Goal: Task Accomplishment & Management: Manage account settings

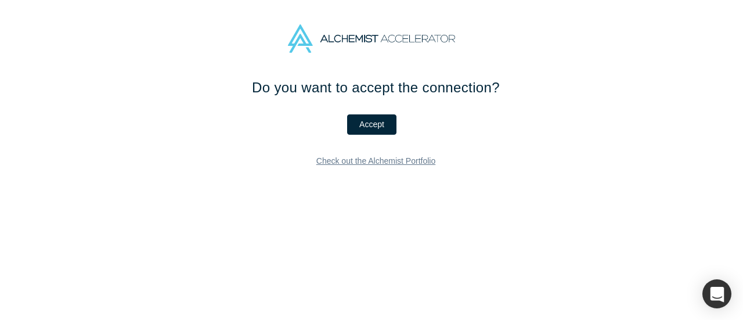
click at [420, 158] on link "Check out the Alchemist Portfolio" at bounding box center [376, 161] width 136 height 20
click at [379, 130] on button "Accept" at bounding box center [371, 124] width 49 height 20
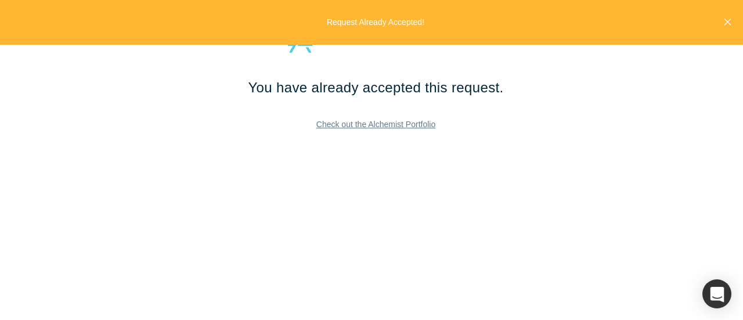
click at [729, 27] on icon "Close" at bounding box center [728, 22] width 6 height 10
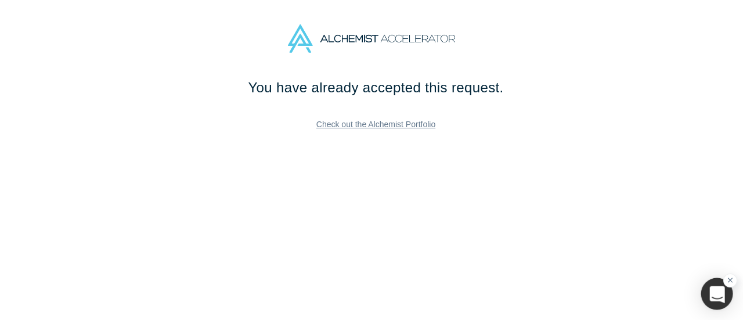
click at [707, 298] on div "button" at bounding box center [717, 294] width 32 height 32
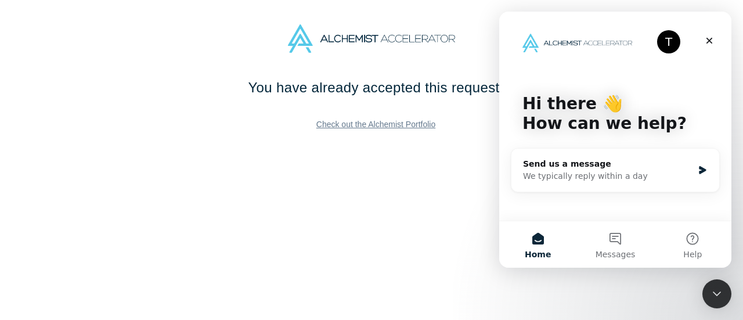
click at [537, 246] on button "Home" at bounding box center [537, 244] width 77 height 46
click at [539, 239] on button "Home" at bounding box center [537, 244] width 77 height 46
click at [716, 40] on div "Close" at bounding box center [709, 40] width 21 height 21
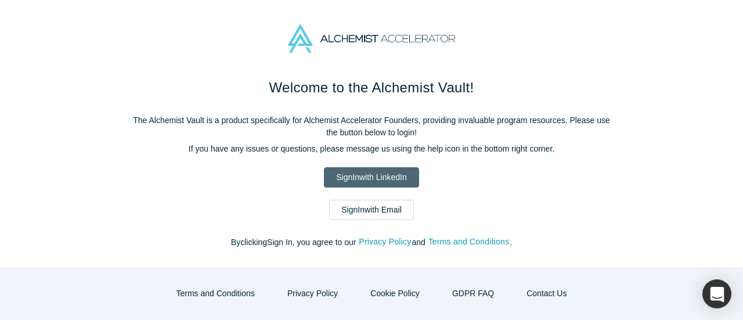
click at [375, 178] on link "Sign In with LinkedIn" at bounding box center [371, 177] width 95 height 20
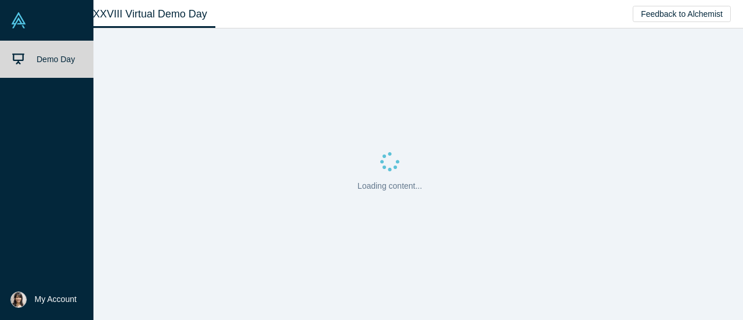
click at [18, 298] on img at bounding box center [18, 299] width 16 height 16
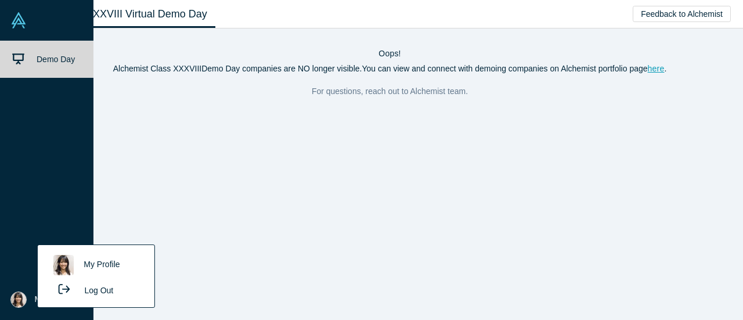
click at [95, 269] on link "My Profile" at bounding box center [96, 265] width 96 height 28
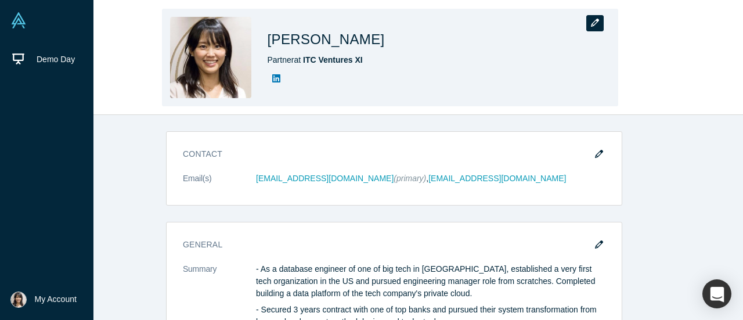
click at [597, 21] on icon "button" at bounding box center [595, 23] width 8 height 8
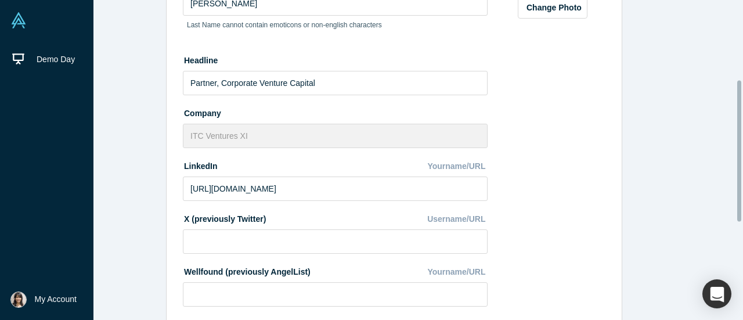
scroll to position [181, 0]
click at [386, 193] on input "[URL][DOMAIN_NAME]" at bounding box center [335, 188] width 305 height 24
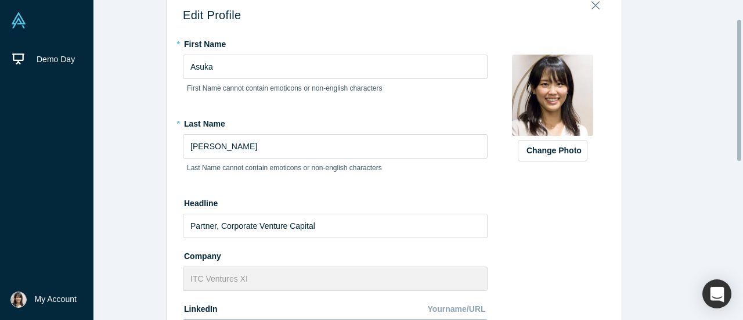
scroll to position [0, 0]
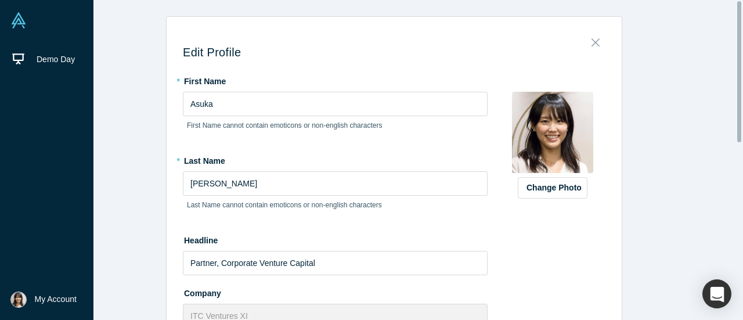
click at [592, 44] on icon "Close" at bounding box center [596, 42] width 8 height 13
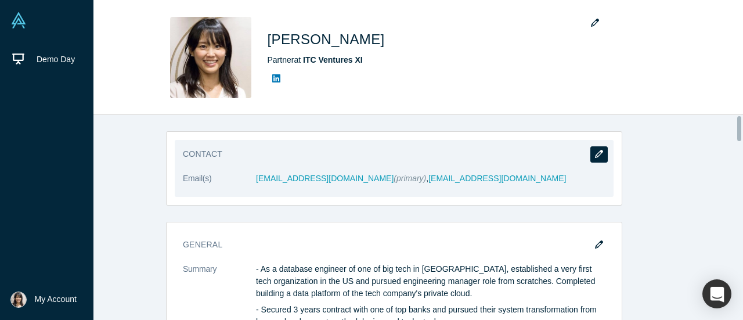
click at [601, 153] on button "button" at bounding box center [599, 154] width 17 height 16
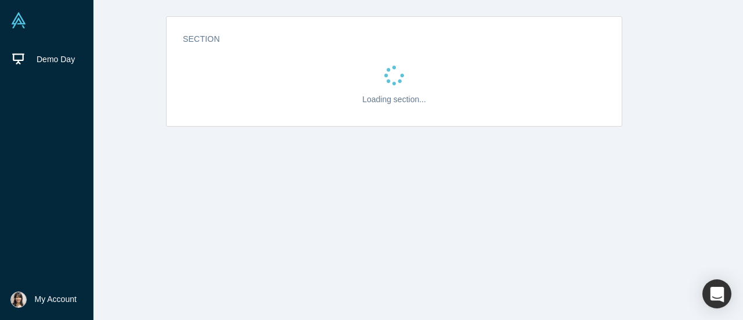
select select "US"
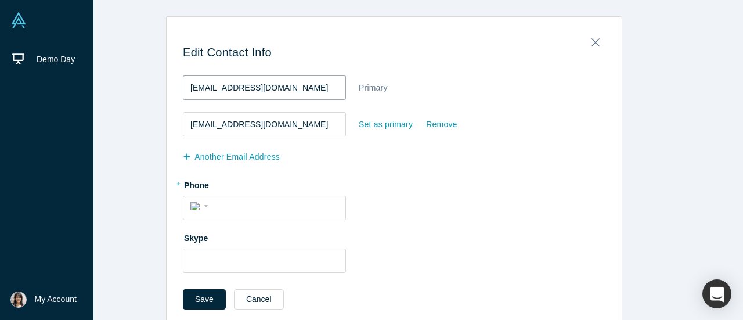
drag, startPoint x: 321, startPoint y: 93, endPoint x: 158, endPoint y: 83, distance: 162.9
click at [158, 83] on div "Edit Contact Info [EMAIL_ADDRESS][DOMAIN_NAME] Primary [EMAIL_ADDRESS][DOMAIN_N…" at bounding box center [394, 171] width 715 height 310
drag, startPoint x: 323, startPoint y: 129, endPoint x: 283, endPoint y: 123, distance: 40.6
click at [283, 123] on input "[EMAIL_ADDRESS][DOMAIN_NAME]" at bounding box center [264, 124] width 163 height 24
click at [383, 125] on div "Set as primary" at bounding box center [385, 124] width 55 height 20
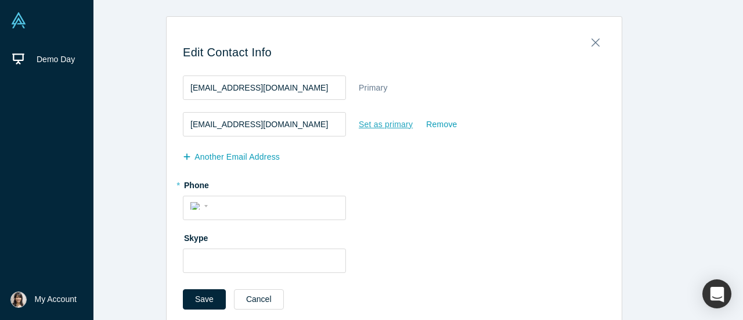
click at [0, 0] on input "Set as primary" at bounding box center [0, 0] width 0 height 0
drag, startPoint x: 314, startPoint y: 90, endPoint x: 251, endPoint y: 84, distance: 63.0
click at [251, 84] on input "[EMAIL_ADDRESS][DOMAIN_NAME]" at bounding box center [264, 87] width 163 height 24
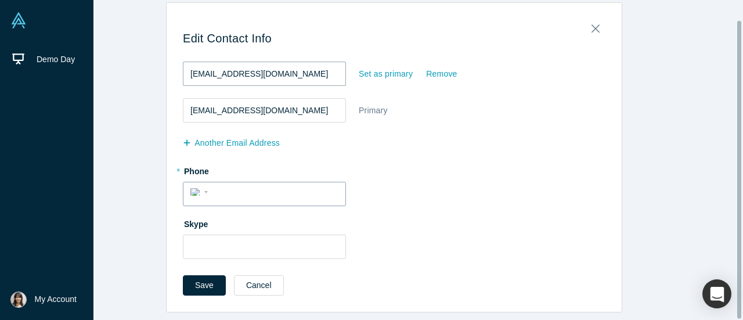
type input "[EMAIL_ADDRESS][DOMAIN_NAME]"
click at [301, 188] on input "tel" at bounding box center [274, 192] width 127 height 17
type input "[PHONE_NUMBER]"
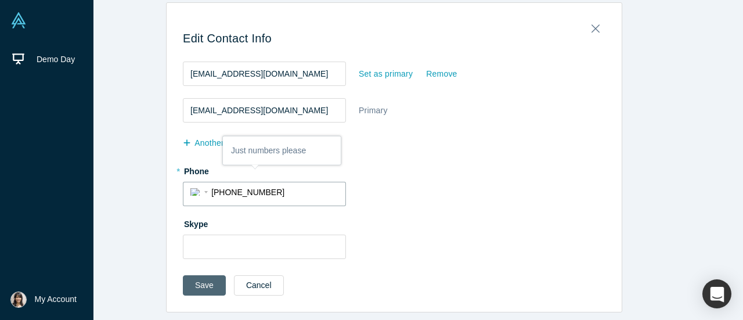
click at [201, 278] on button "Save" at bounding box center [204, 285] width 43 height 20
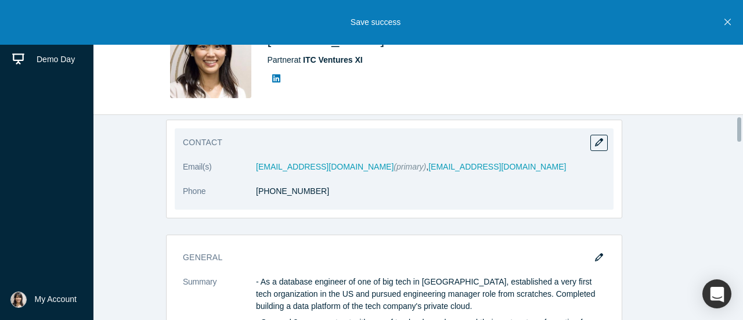
scroll to position [0, 0]
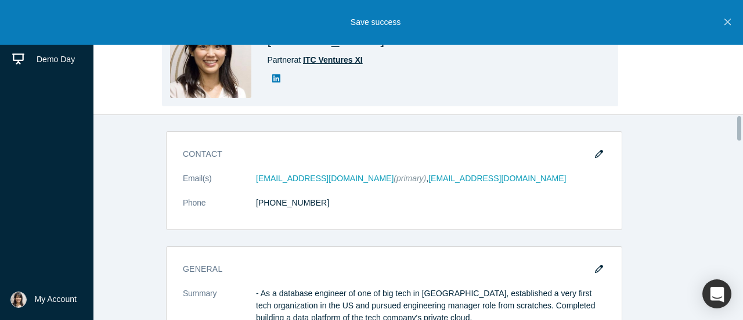
click at [341, 64] on span "ITC Ventures XI" at bounding box center [333, 59] width 60 height 9
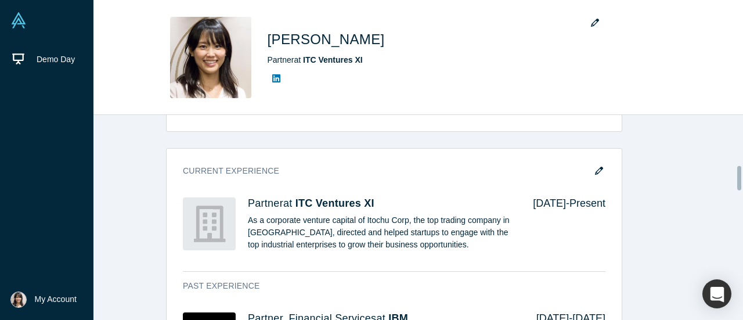
scroll to position [421, 0]
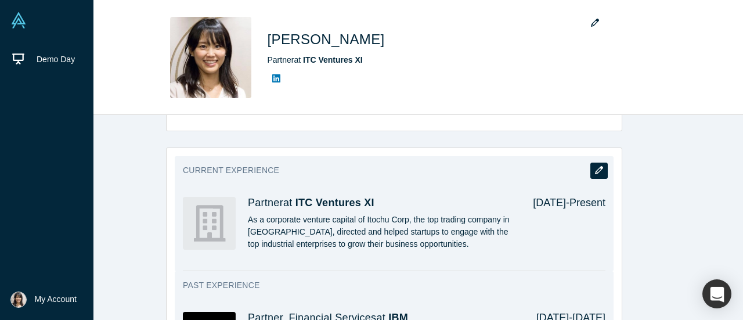
click at [595, 166] on icon "button" at bounding box center [599, 170] width 8 height 8
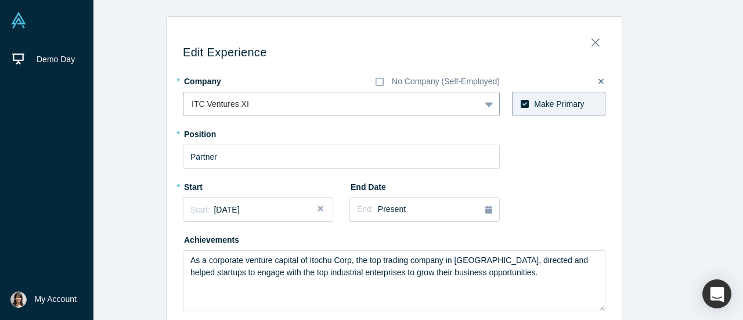
click at [291, 107] on div at bounding box center [332, 104] width 280 height 15
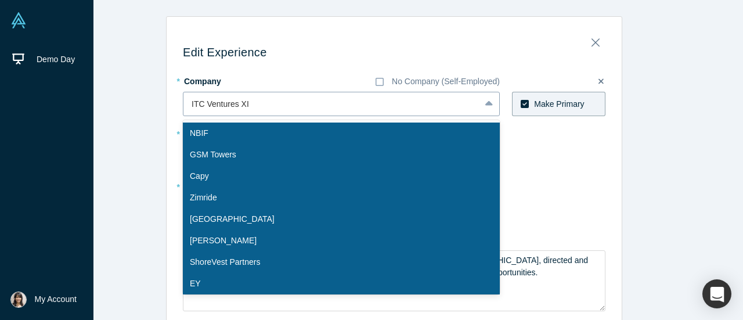
click at [258, 103] on div at bounding box center [332, 104] width 280 height 15
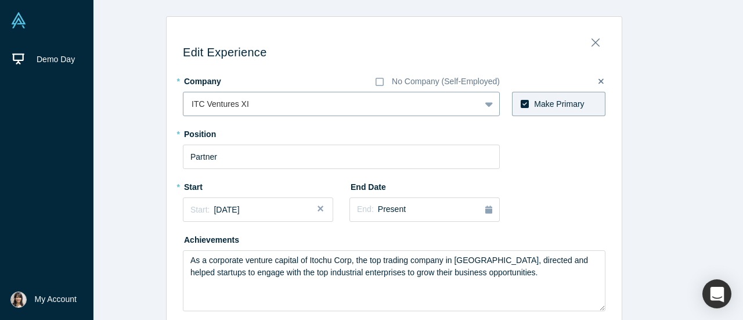
click at [237, 105] on div at bounding box center [332, 104] width 280 height 15
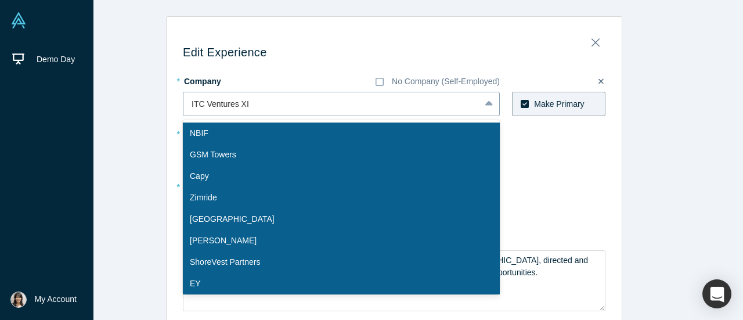
click at [237, 105] on div at bounding box center [332, 104] width 280 height 15
click at [255, 106] on div at bounding box center [332, 104] width 280 height 15
click at [485, 109] on icon at bounding box center [489, 104] width 8 height 12
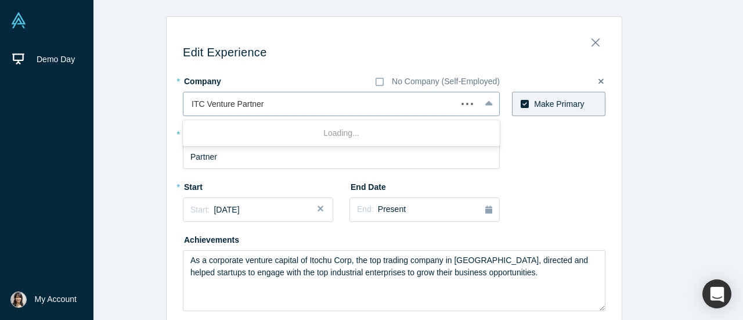
type input "ITC Venture Partners"
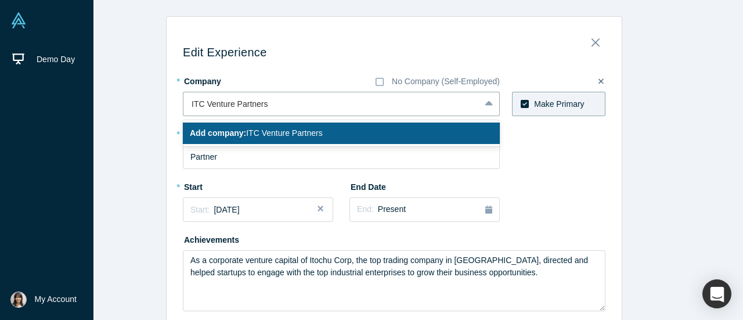
click at [470, 127] on div "Add company: ITC Venture Partners" at bounding box center [341, 133] width 317 height 21
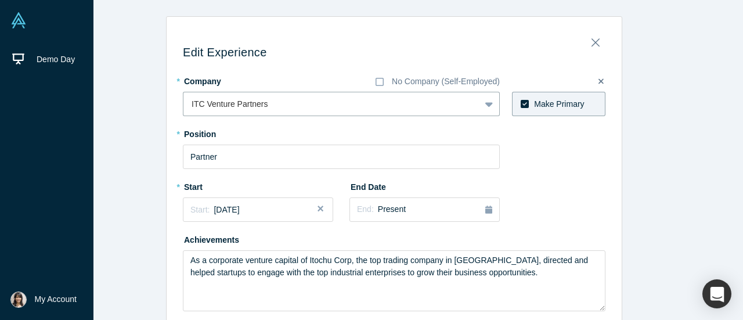
click at [514, 162] on div "* Position Partner" at bounding box center [394, 146] width 423 height 45
click at [481, 159] on input "Partner" at bounding box center [341, 157] width 317 height 24
type input "P"
type input "Sr. Director"
click at [316, 210] on button "Close" at bounding box center [324, 209] width 17 height 24
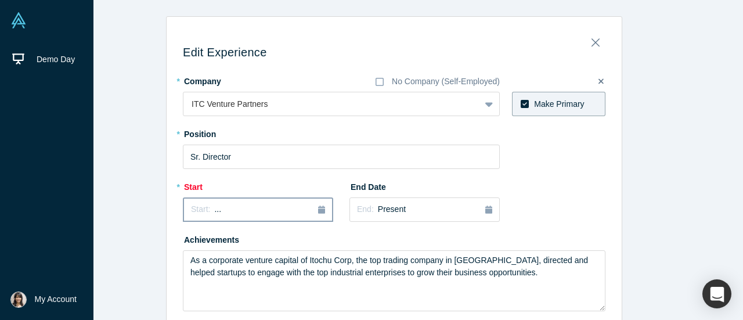
click at [254, 210] on div "Start: ..." at bounding box center [258, 209] width 134 height 13
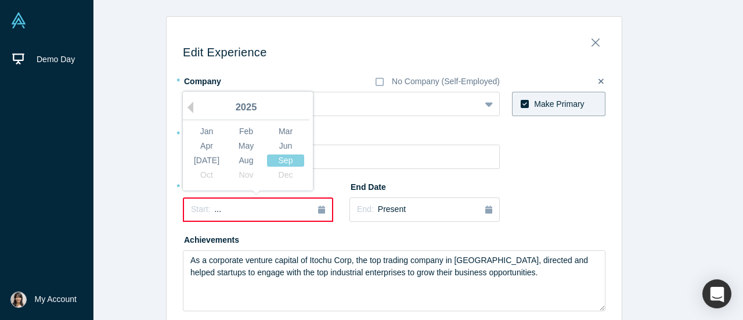
click at [189, 106] on div "2025" at bounding box center [246, 108] width 127 height 24
click at [186, 111] on button "Previous Year" at bounding box center [188, 108] width 12 height 12
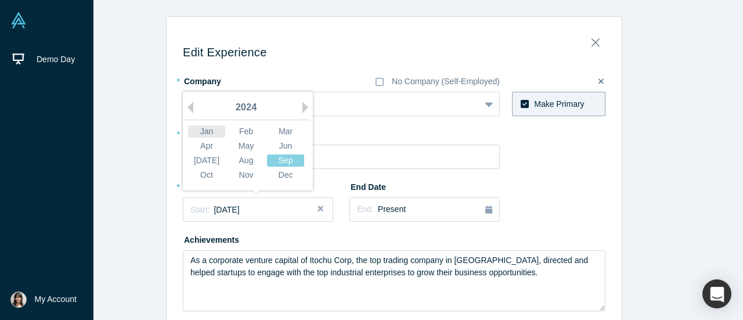
click at [205, 132] on div "Jan" at bounding box center [206, 131] width 37 height 12
click at [228, 208] on span "[DATE]" at bounding box center [227, 209] width 26 height 9
click at [208, 129] on div "Jan" at bounding box center [206, 131] width 37 height 12
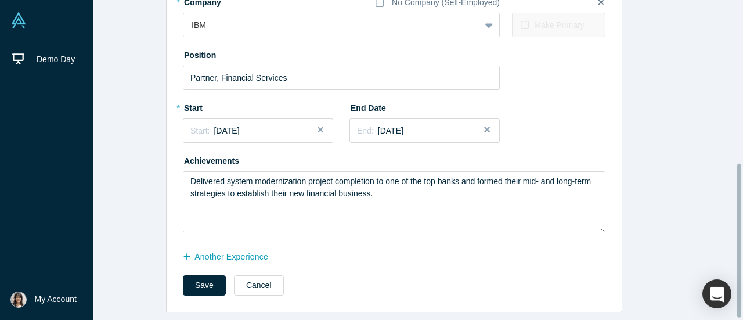
scroll to position [341, 0]
click at [443, 125] on div "End: [DATE]" at bounding box center [424, 131] width 135 height 12
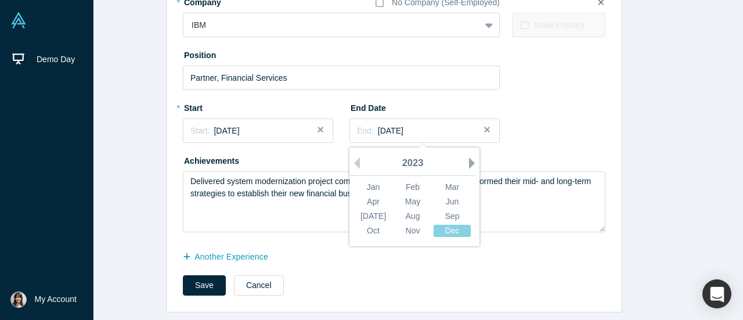
click at [469, 157] on button "Next Year" at bounding box center [475, 163] width 12 height 12
click at [366, 181] on div "Jan" at bounding box center [373, 187] width 37 height 12
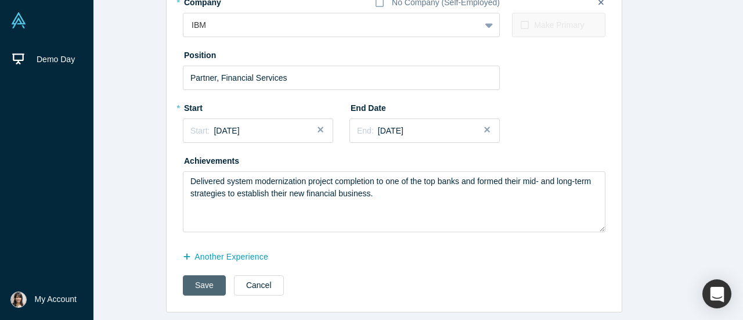
click at [208, 275] on button "Save" at bounding box center [204, 285] width 43 height 20
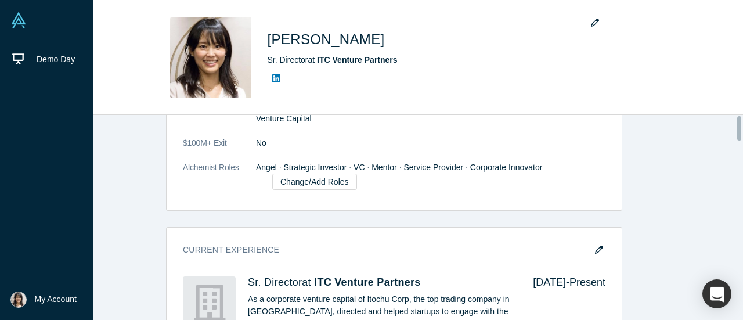
scroll to position [0, 0]
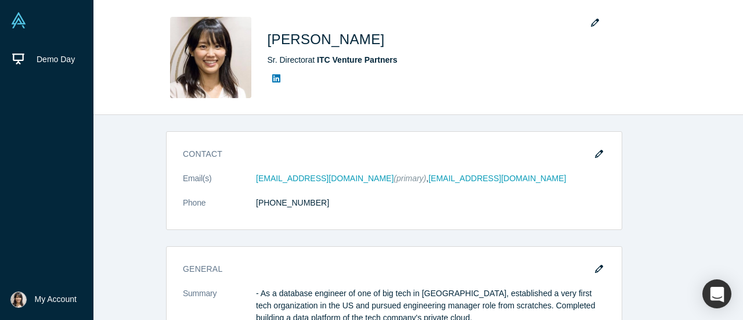
click at [28, 21] on link at bounding box center [46, 20] width 93 height 41
